Goal: Task Accomplishment & Management: Manage account settings

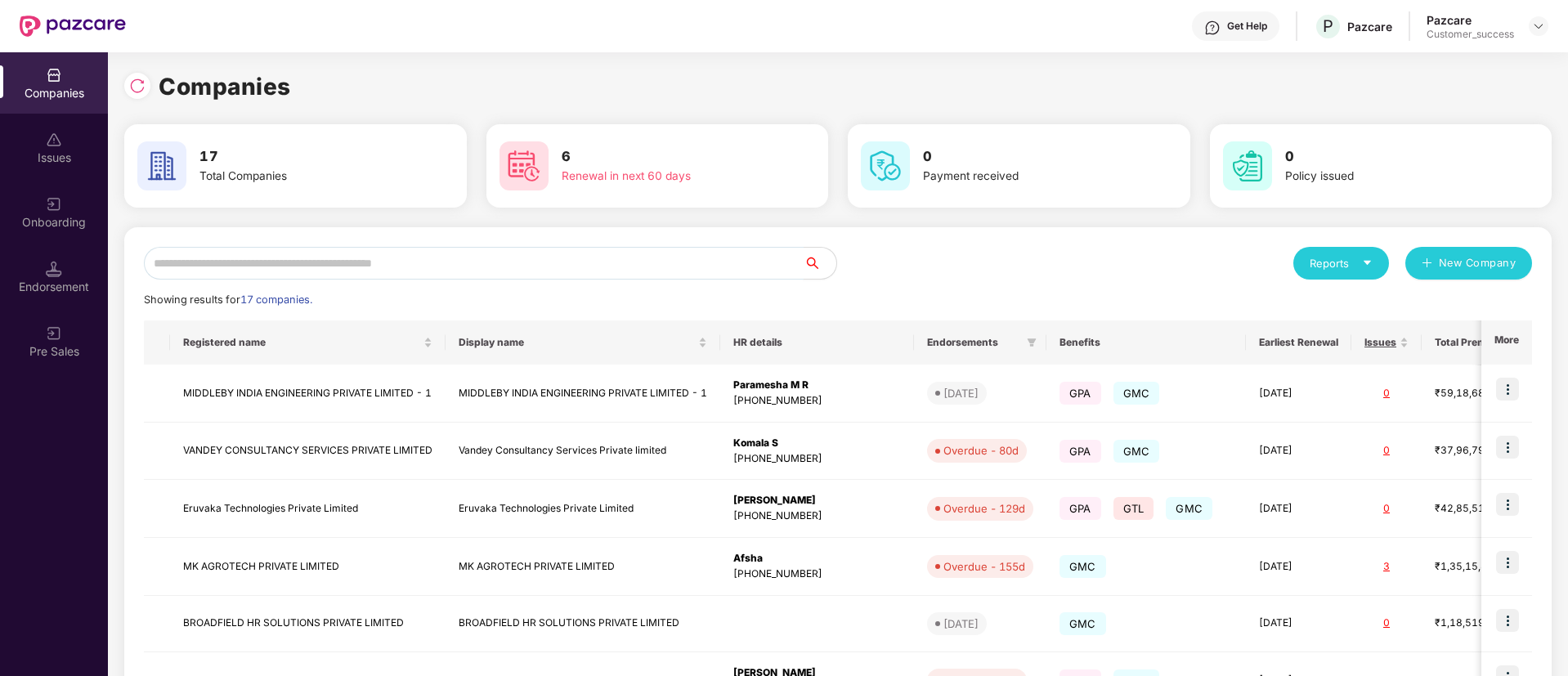
click at [531, 260] on input "text" at bounding box center [474, 263] width 660 height 33
type input "*"
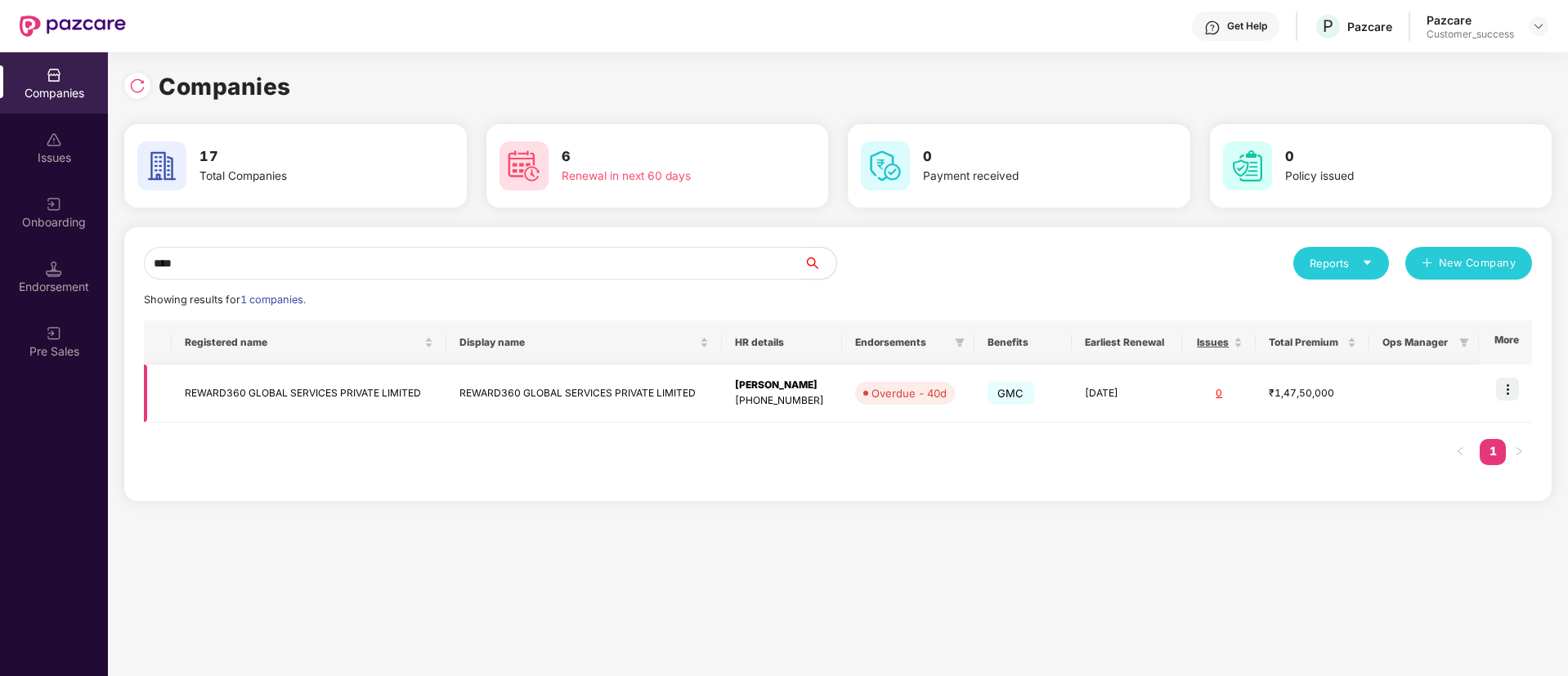
type input "****"
click at [1507, 374] on td at bounding box center [1505, 393] width 53 height 58
click at [1519, 388] on img at bounding box center [1508, 389] width 23 height 23
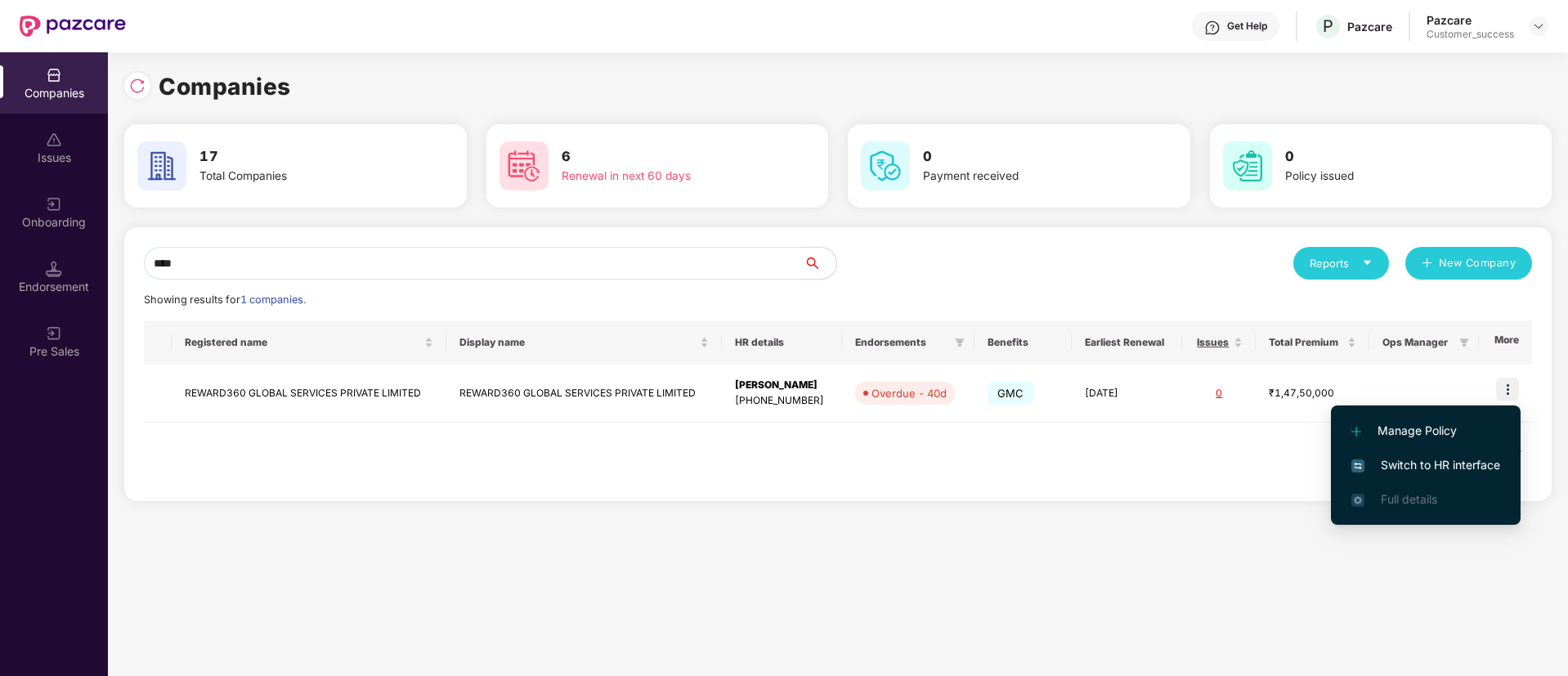
click at [1461, 471] on span "Switch to HR interface" at bounding box center [1426, 465] width 149 height 18
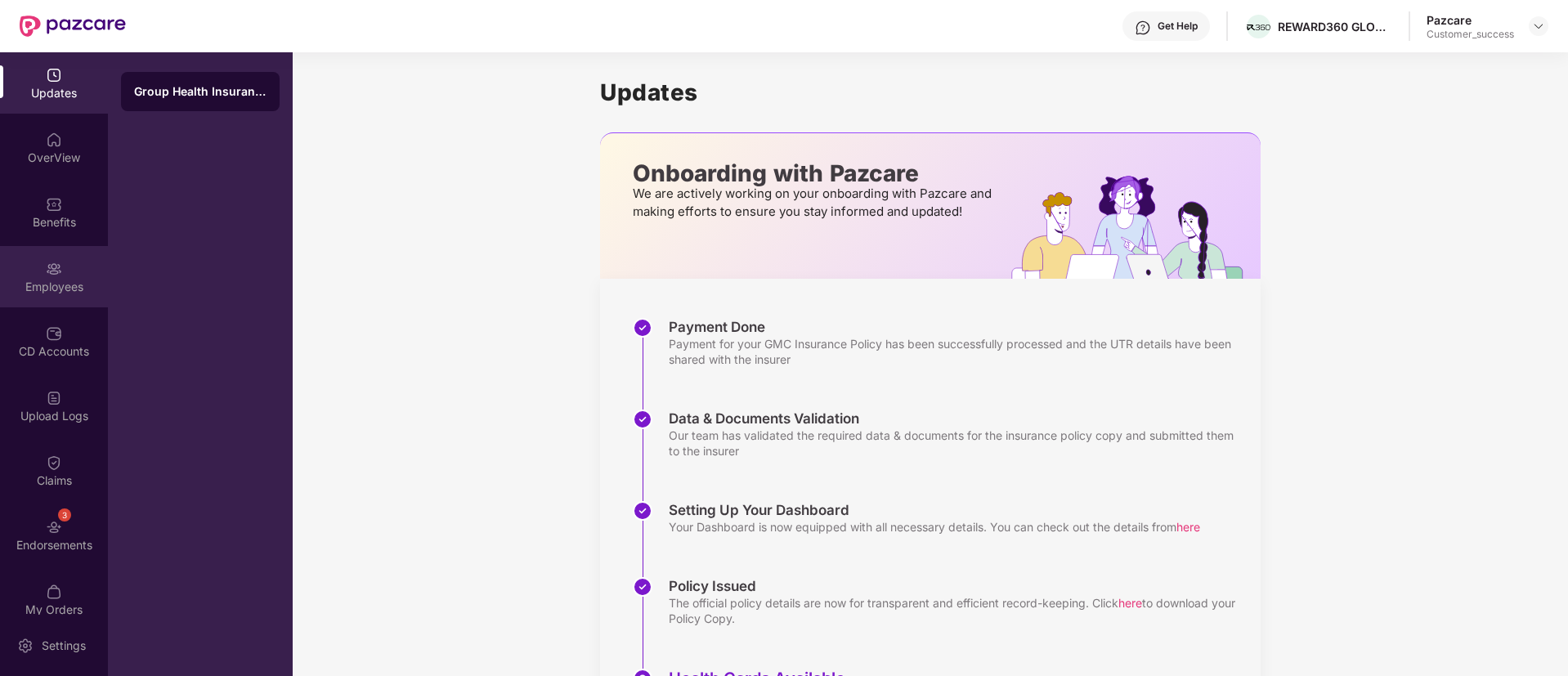
click at [41, 261] on div "Employees" at bounding box center [53, 276] width 108 height 61
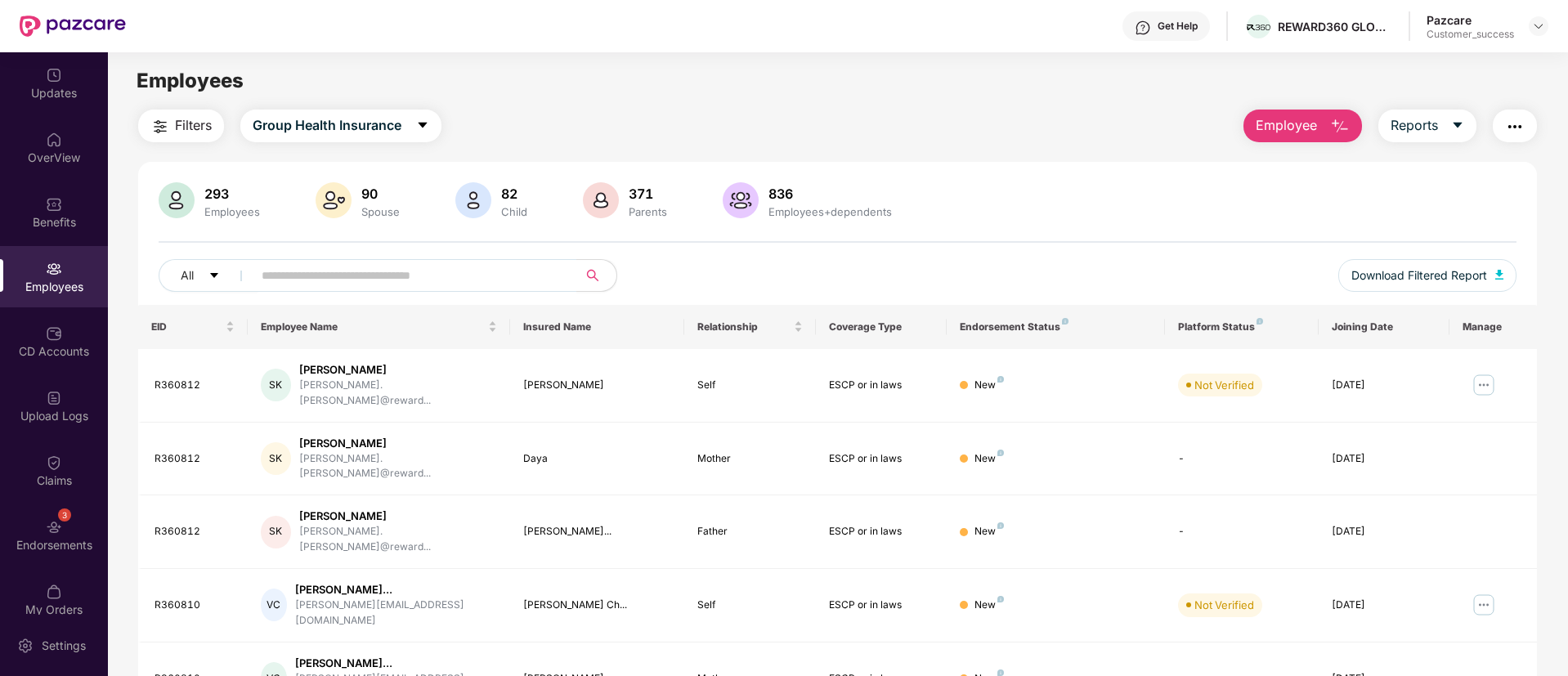
click at [158, 121] on img "button" at bounding box center [160, 127] width 19 height 19
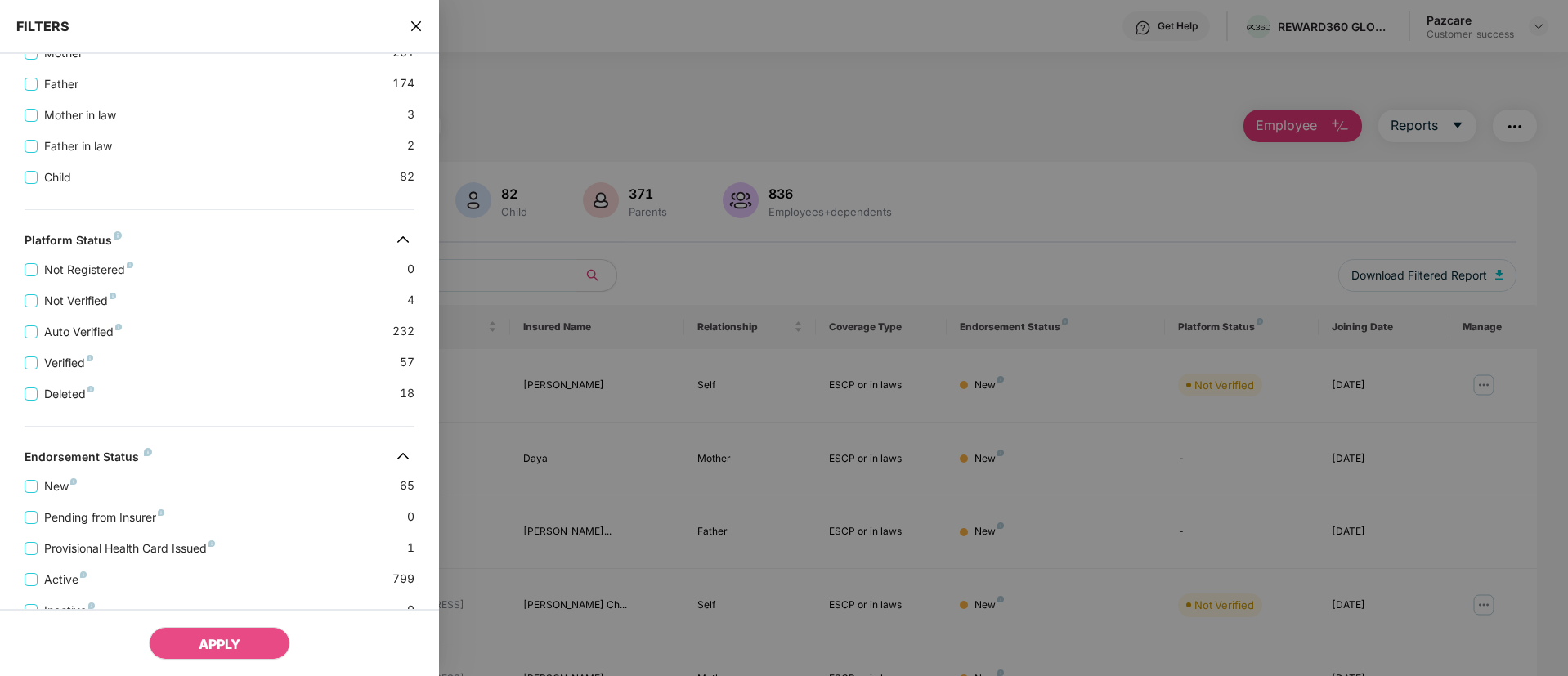
scroll to position [483, 0]
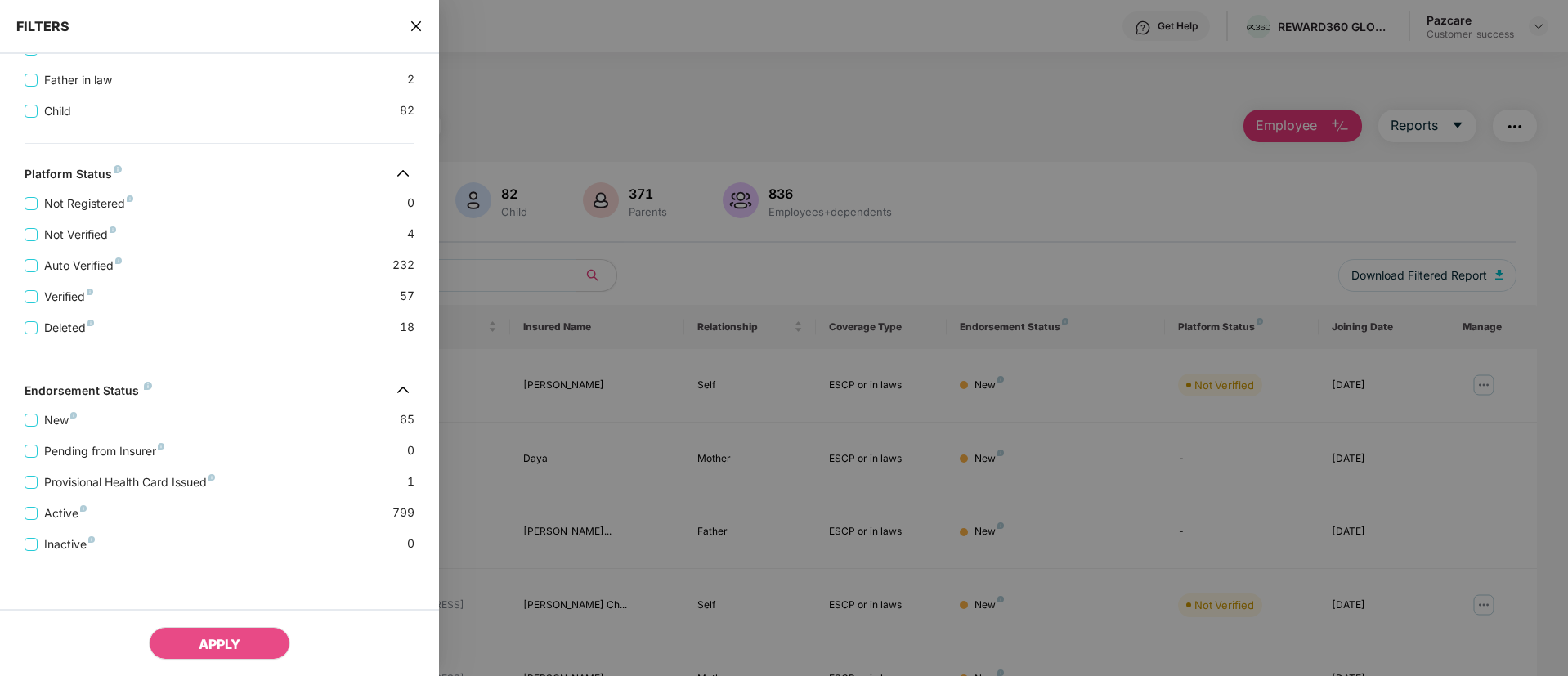
click at [407, 22] on div "FILTERS" at bounding box center [219, 27] width 439 height 54
click at [413, 23] on icon "close" at bounding box center [416, 26] width 14 height 14
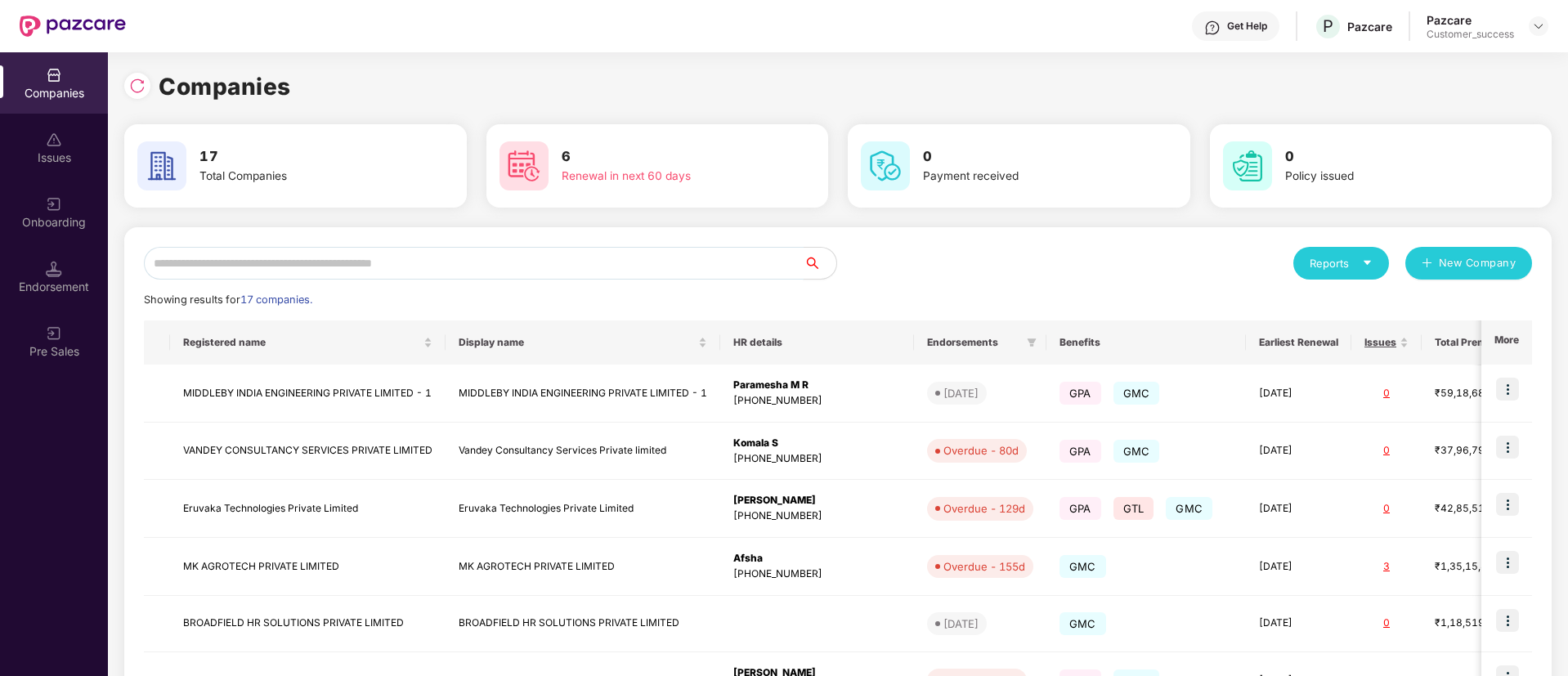
click at [354, 254] on input "text" at bounding box center [474, 263] width 660 height 33
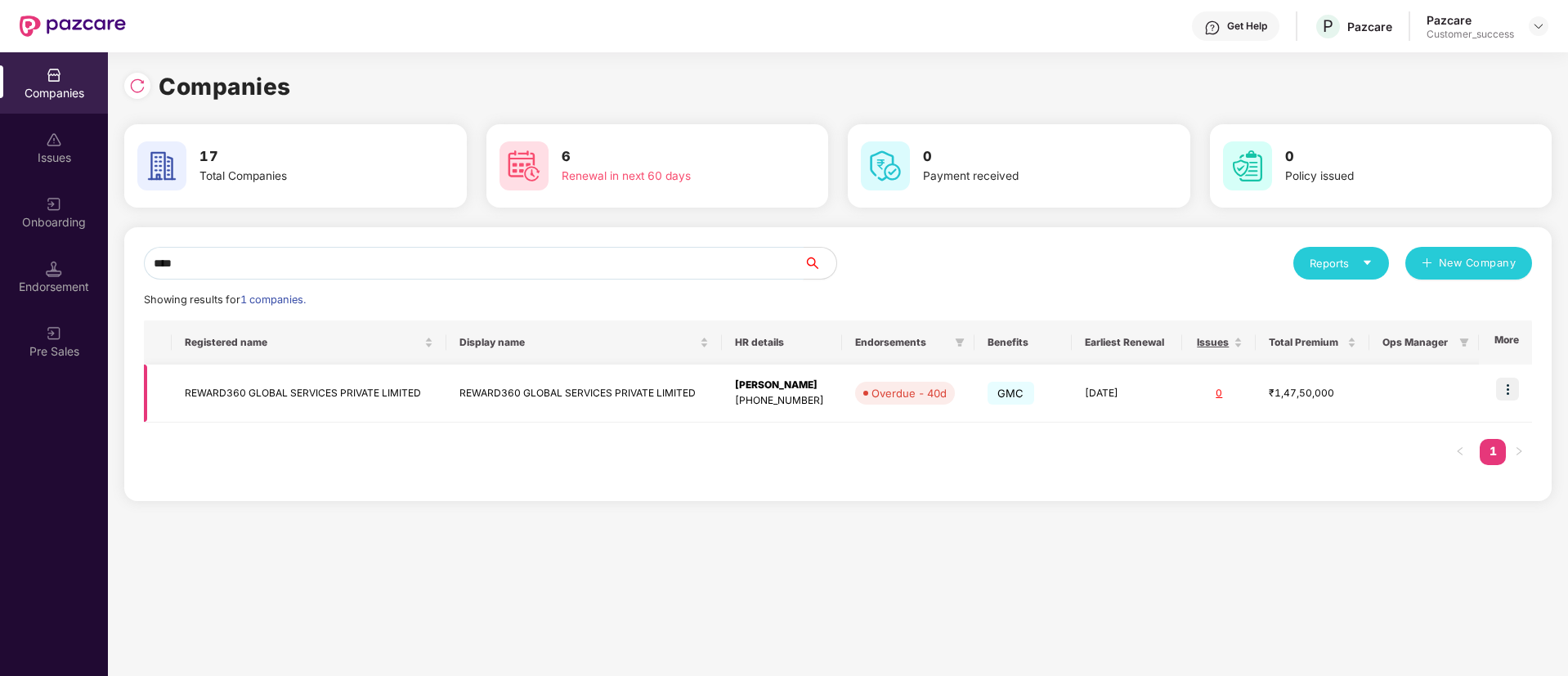
type input "****"
click at [1516, 391] on img at bounding box center [1508, 389] width 23 height 23
click at [667, 402] on td "REWARD360 GLOBAL SERVICES PRIVATE LIMITED" at bounding box center [584, 393] width 275 height 58
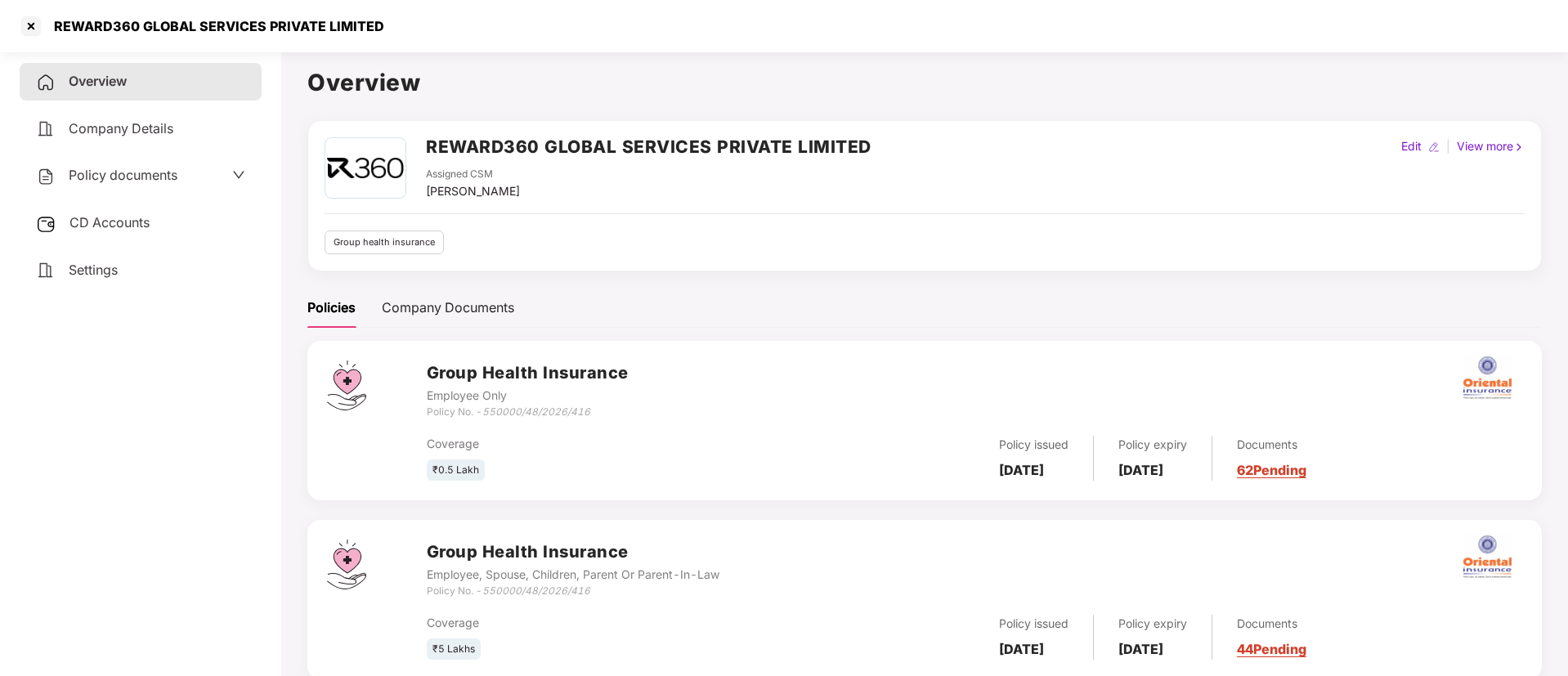
click at [125, 180] on span "Policy documents" at bounding box center [123, 174] width 108 height 16
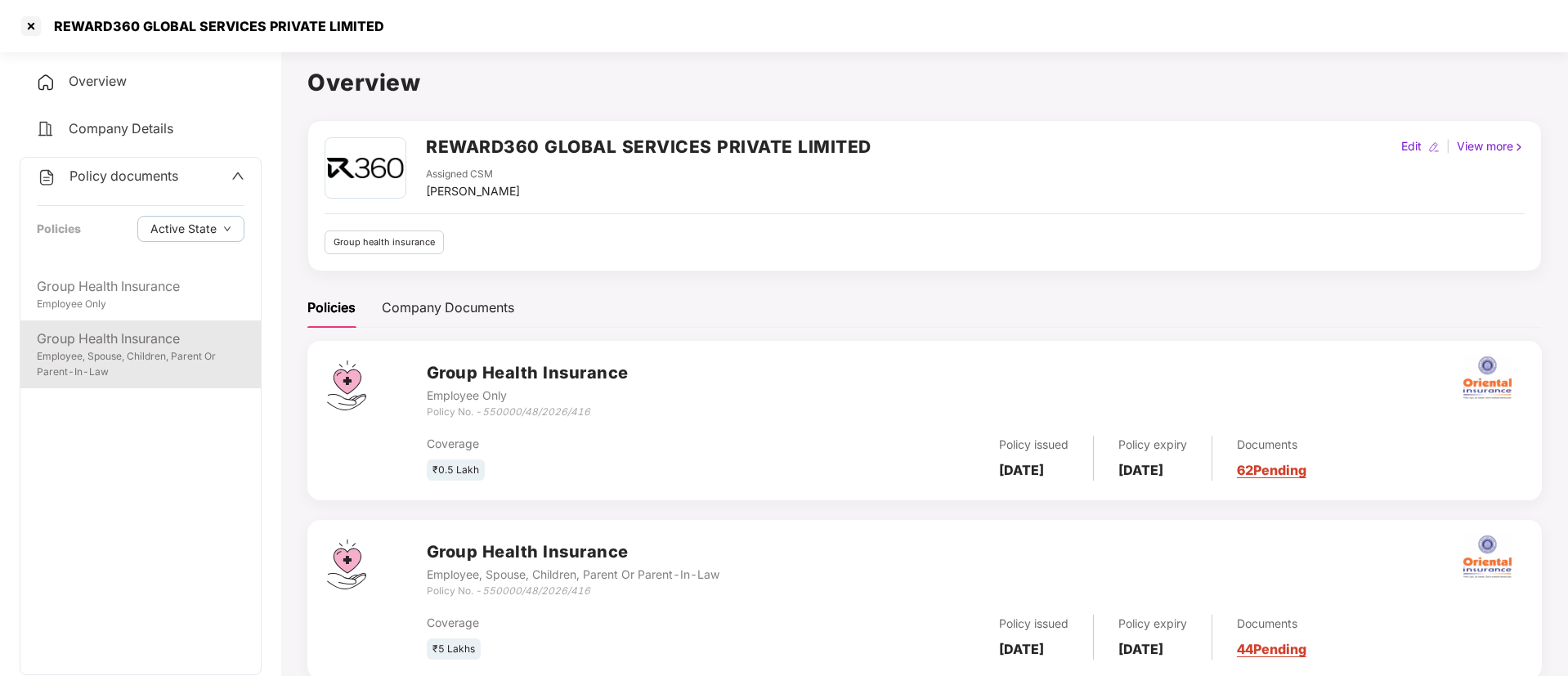
click at [144, 356] on div "Employee, Spouse, Children, Parent Or Parent-In-Law" at bounding box center [140, 364] width 207 height 31
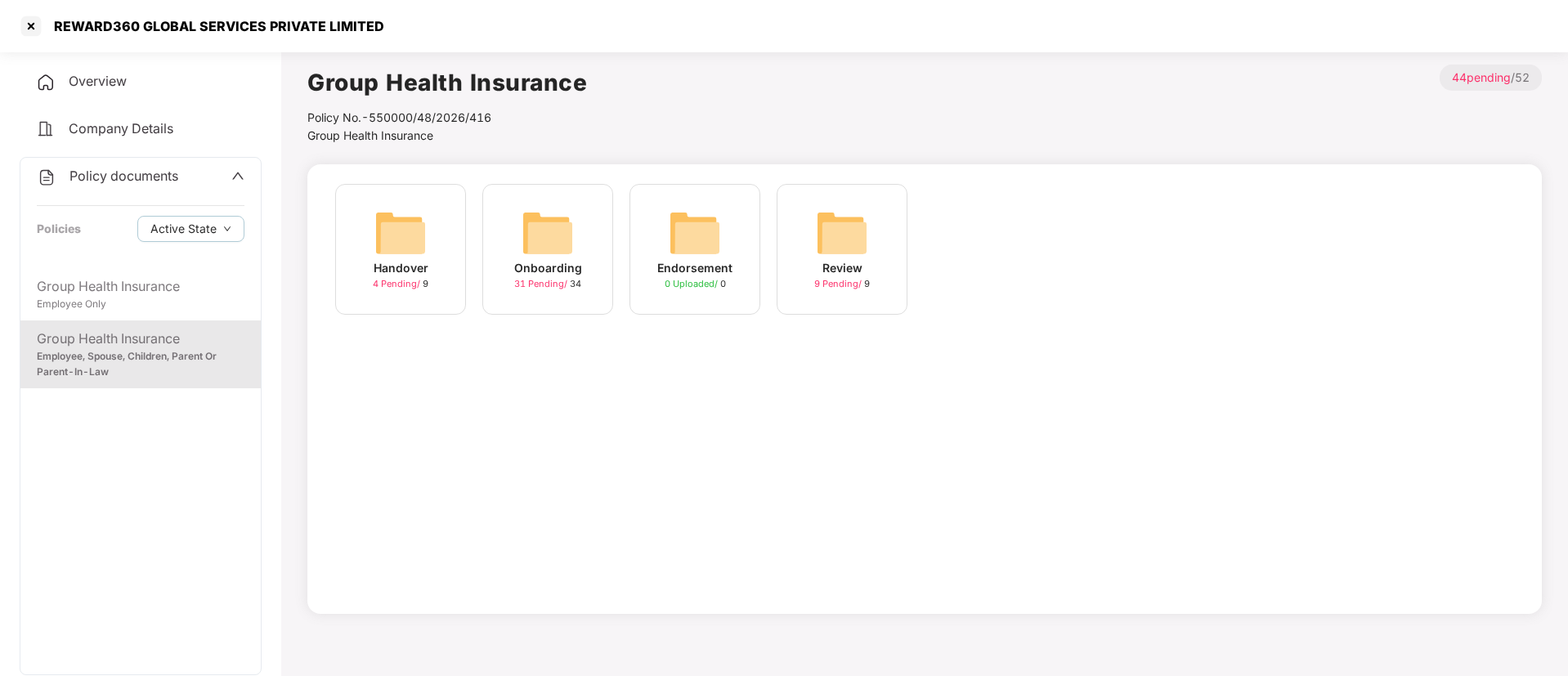
click at [573, 256] on img at bounding box center [547, 233] width 52 height 52
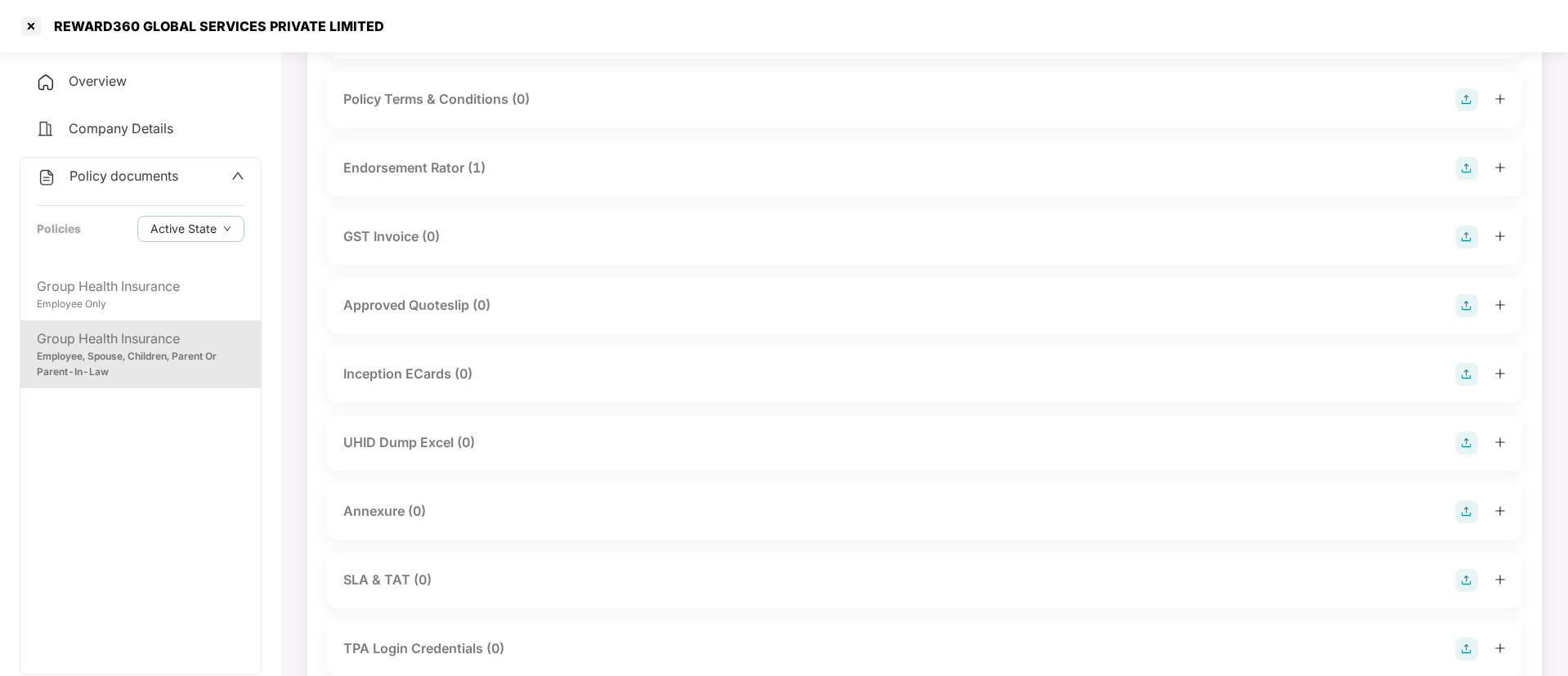
scroll to position [506, 0]
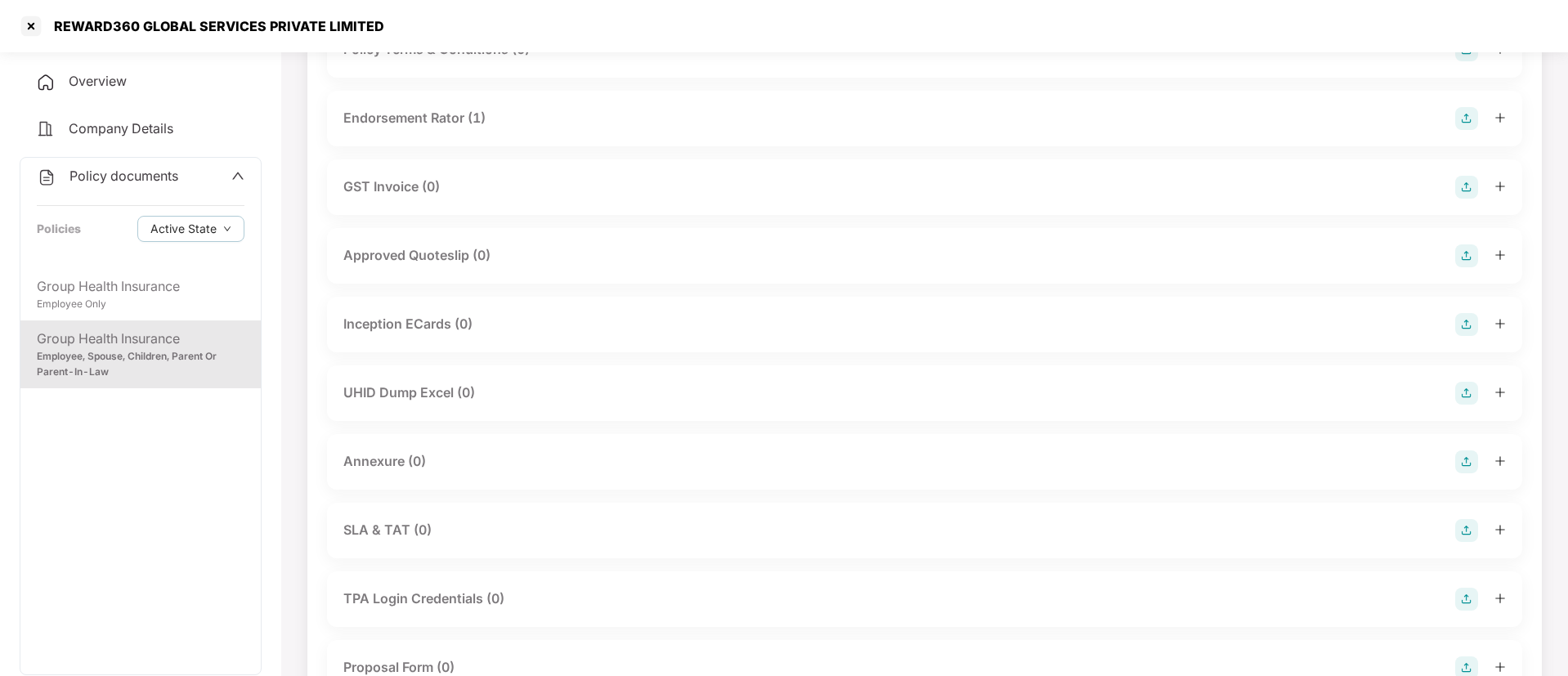
click at [539, 382] on div "UHID Dump Excel (0)" at bounding box center [924, 393] width 1162 height 23
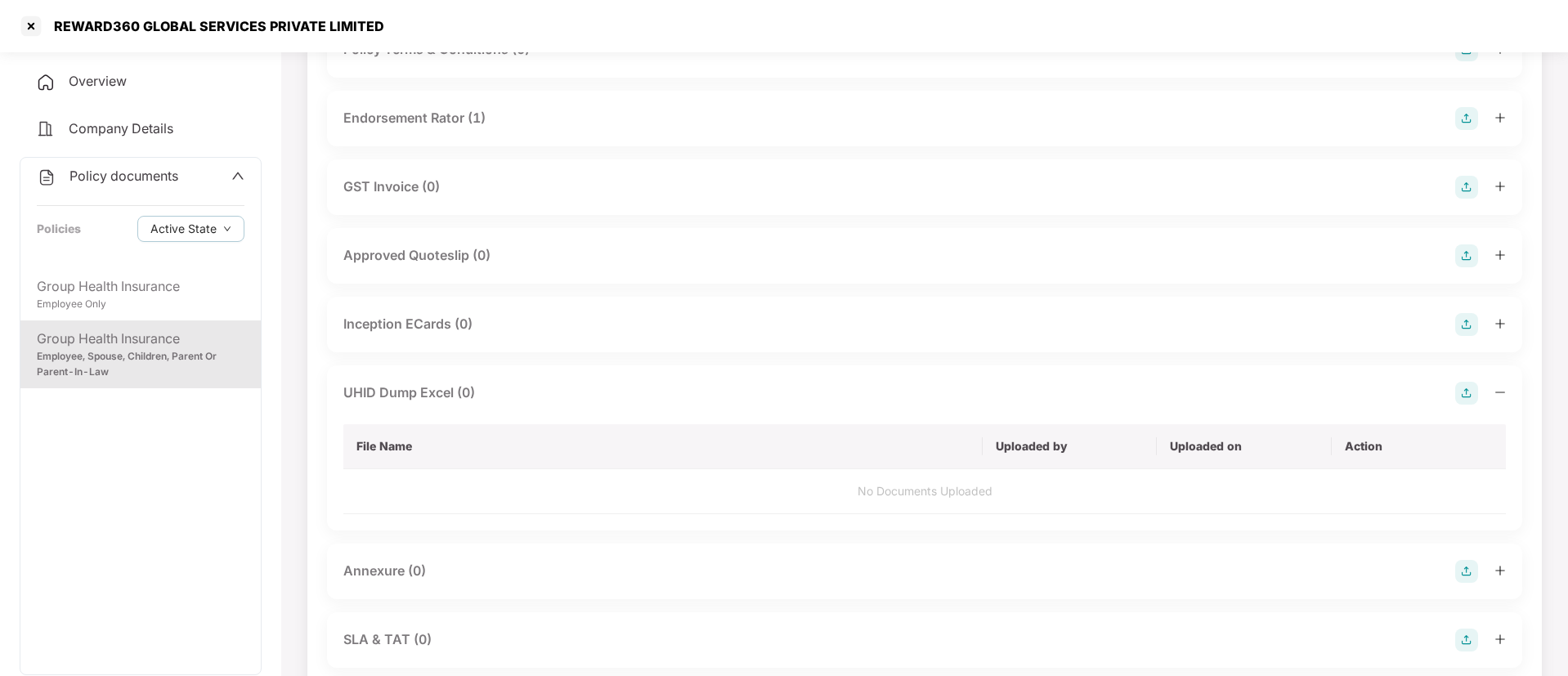
click at [1469, 380] on div "UHID Dump Excel (0) File Name Uploaded by Uploaded on Action No Documents Uploa…" at bounding box center [925, 447] width 1195 height 165
click at [1467, 391] on img at bounding box center [1466, 393] width 23 height 23
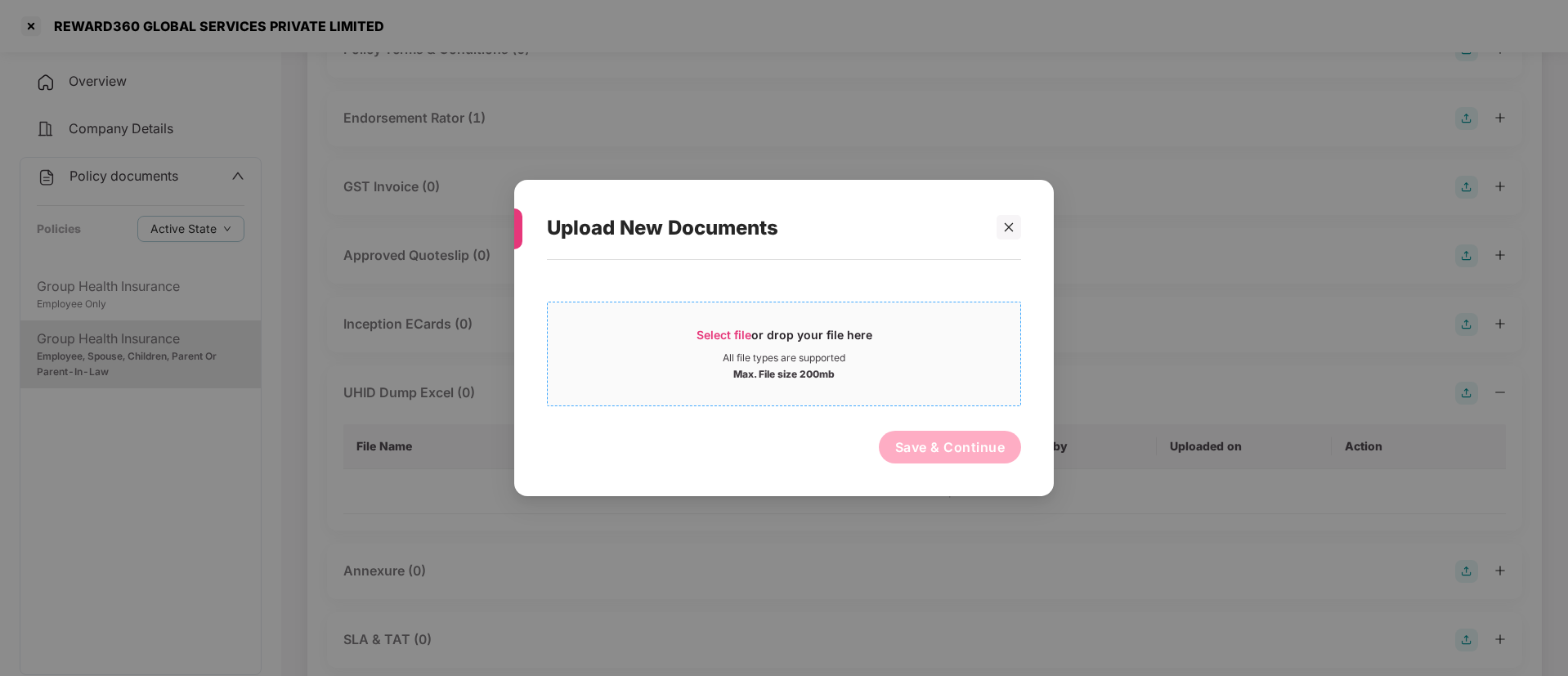
click at [748, 331] on span "Select file" at bounding box center [723, 334] width 55 height 14
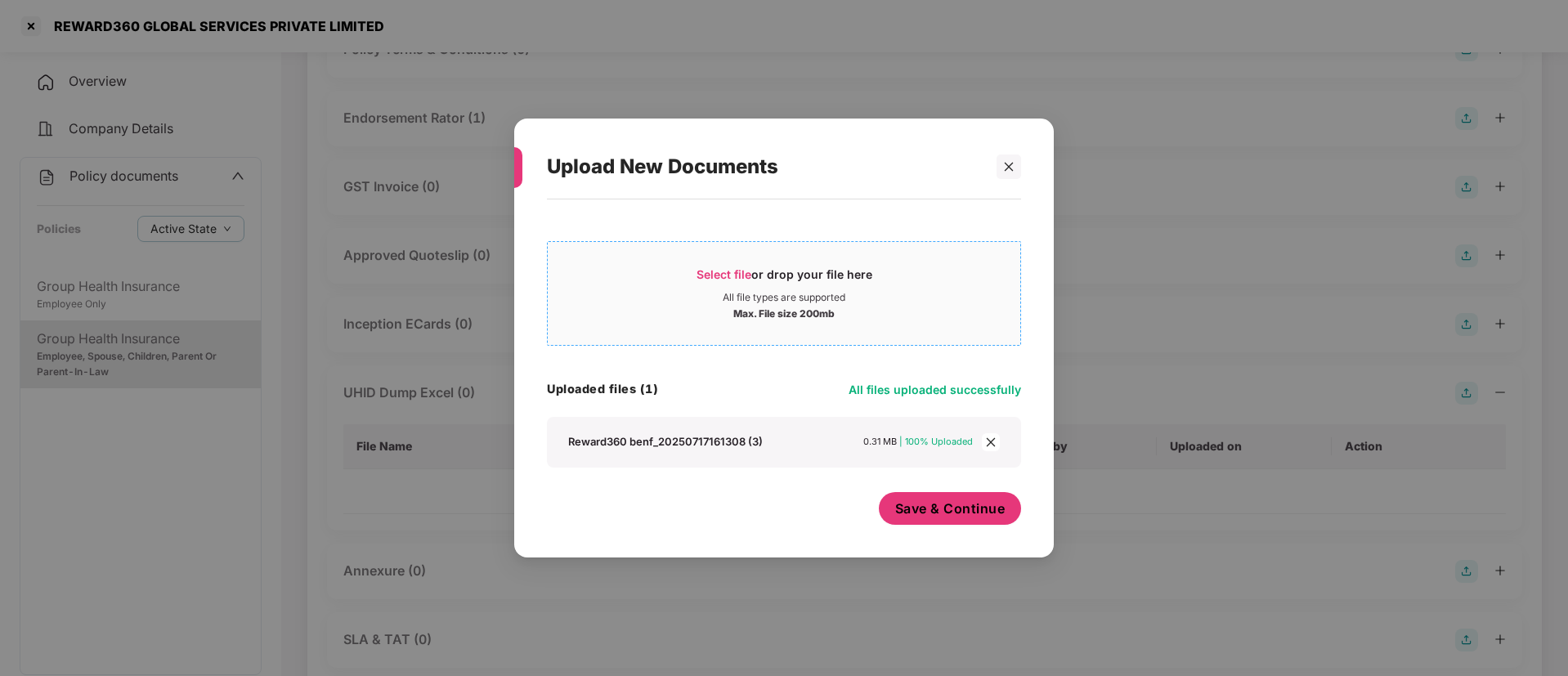
click at [906, 512] on span "Save & Continue" at bounding box center [950, 508] width 110 height 18
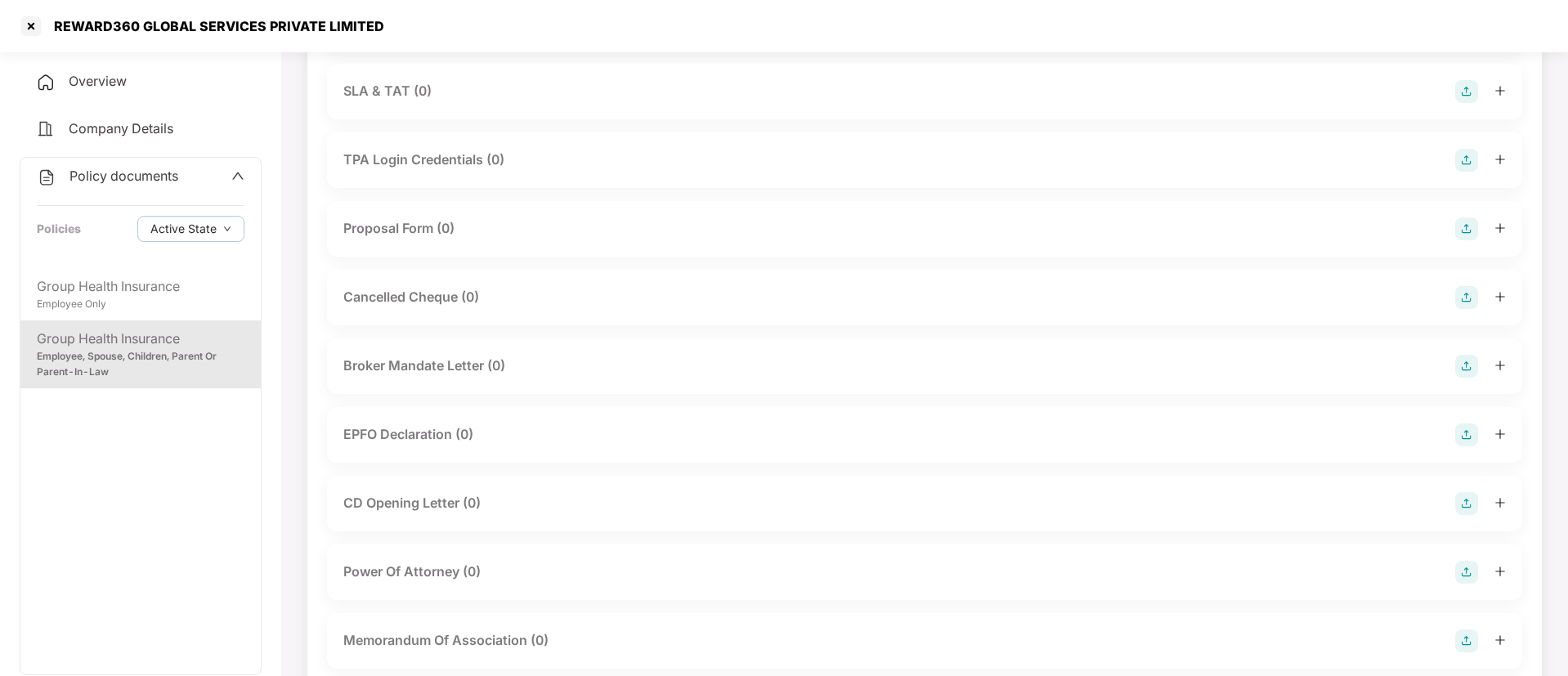
scroll to position [1063, 0]
